Goal: Information Seeking & Learning: Learn about a topic

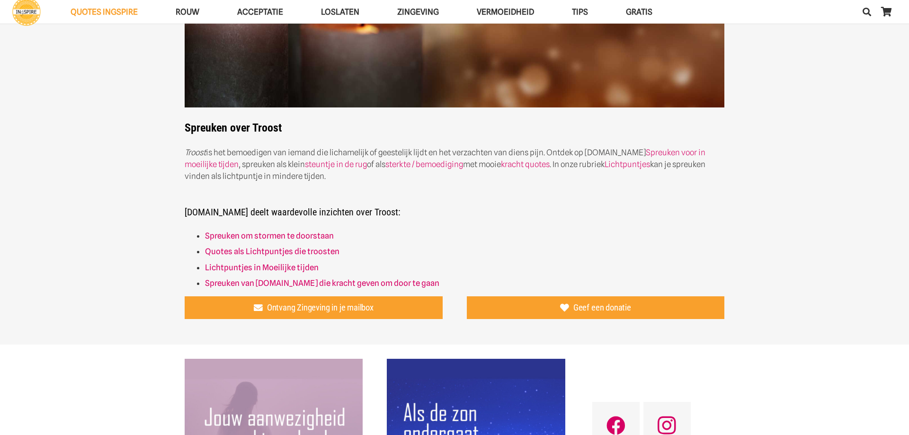
scroll to position [193, 0]
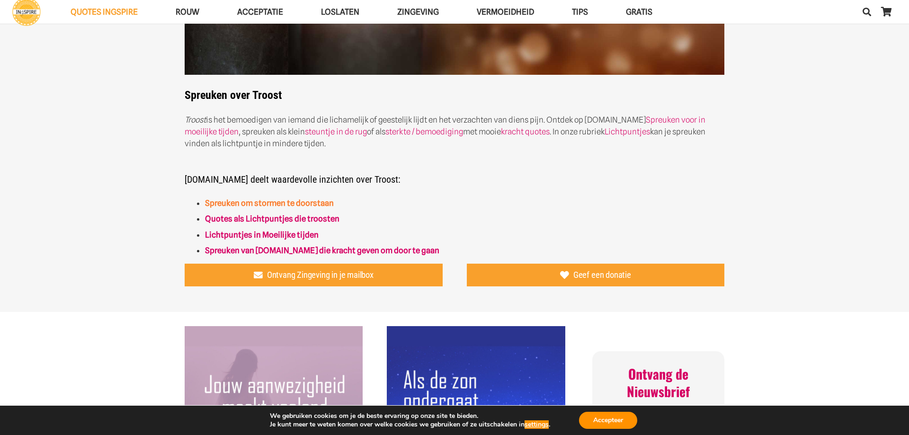
click at [294, 199] on link "Spreuken om stormen te doorstaan" at bounding box center [269, 202] width 129 height 9
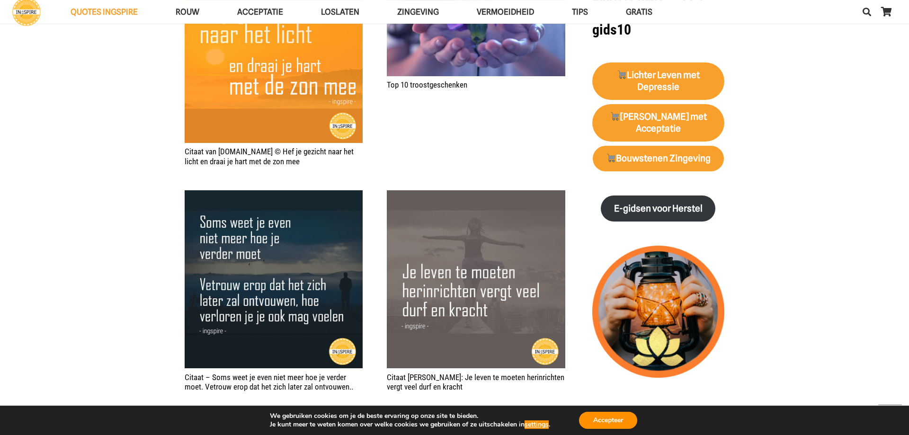
scroll to position [1062, 0]
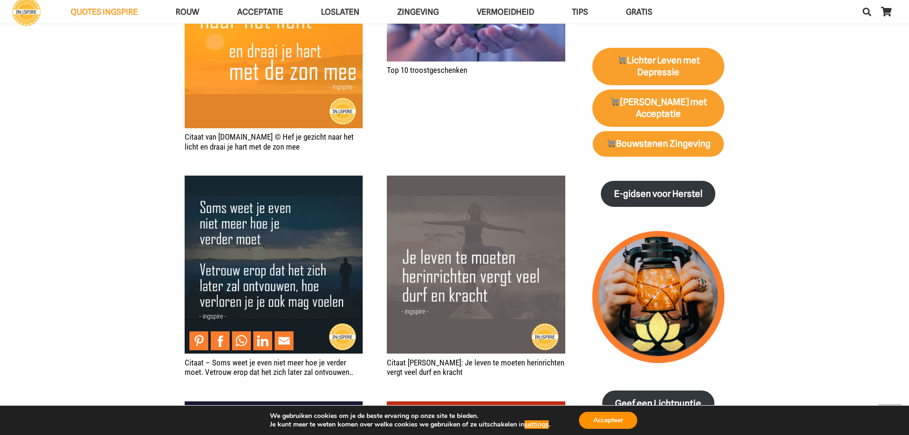
click at [240, 288] on img "Citaat – Soms weet je even niet meer hoe je verder moet. Vetrouw erop dat het z…" at bounding box center [274, 265] width 178 height 178
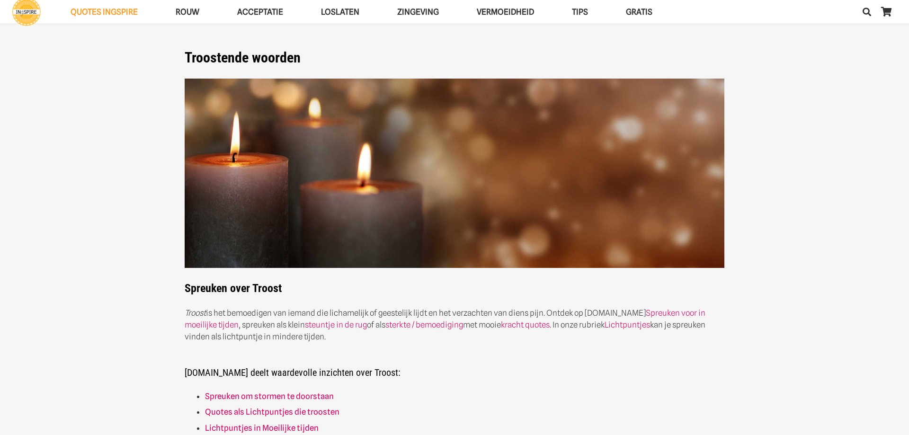
scroll to position [193, 0]
